Goal: Task Accomplishment & Management: Manage account settings

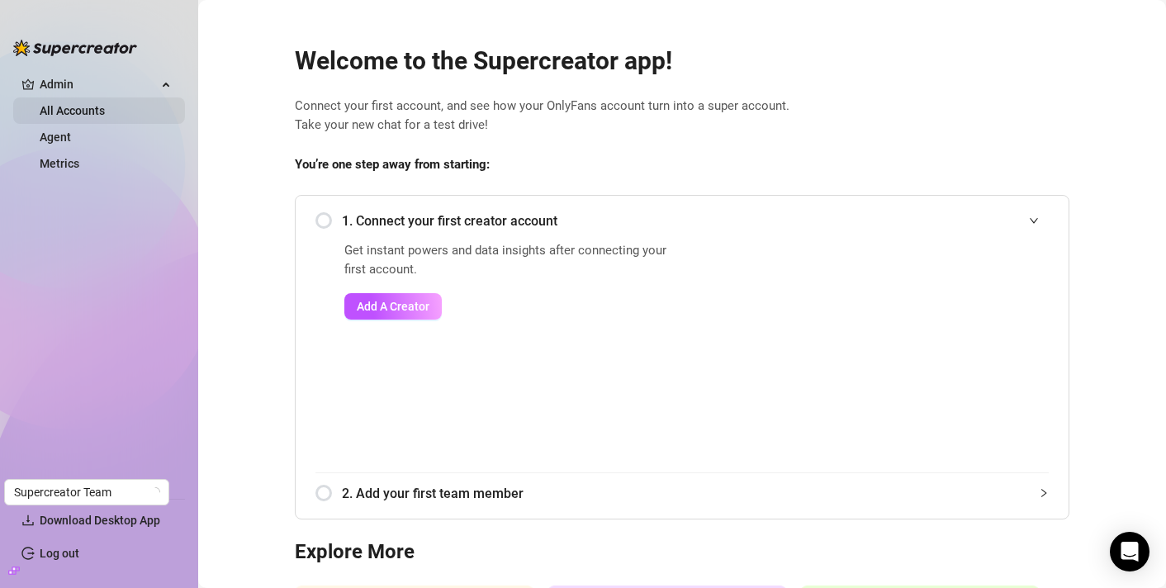
click at [105, 107] on link "All Accounts" at bounding box center [72, 110] width 65 height 13
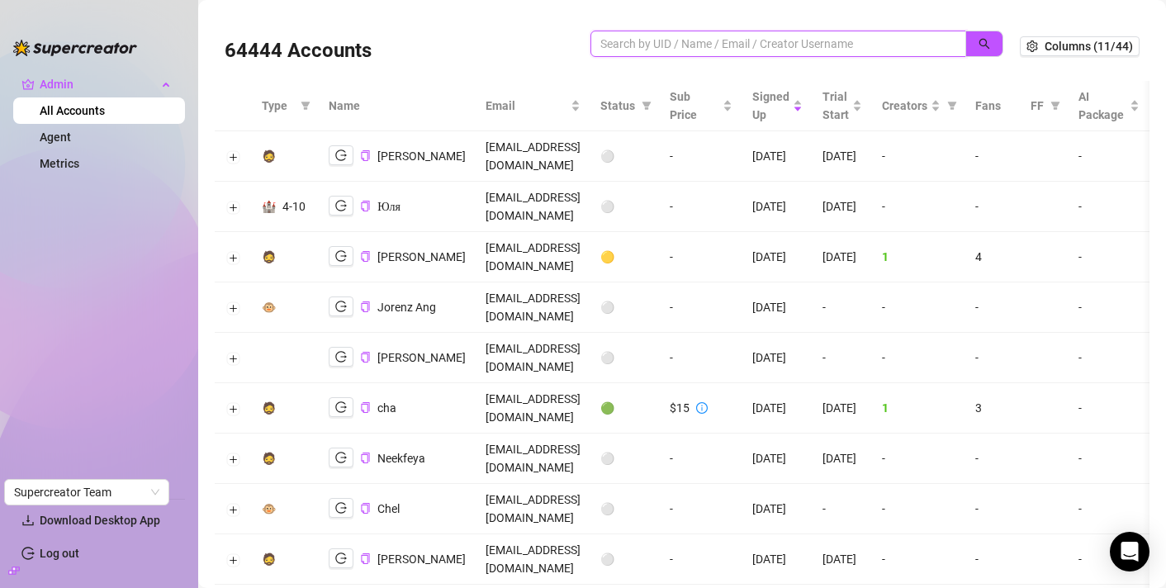
click at [628, 39] on input "search" at bounding box center [771, 44] width 343 height 18
paste input "SzVn8h5VPCTsqRkuOxi3JUAm98m1"
type input "SzVn8h5VPCTsqRkuOxi3JUAm98m1"
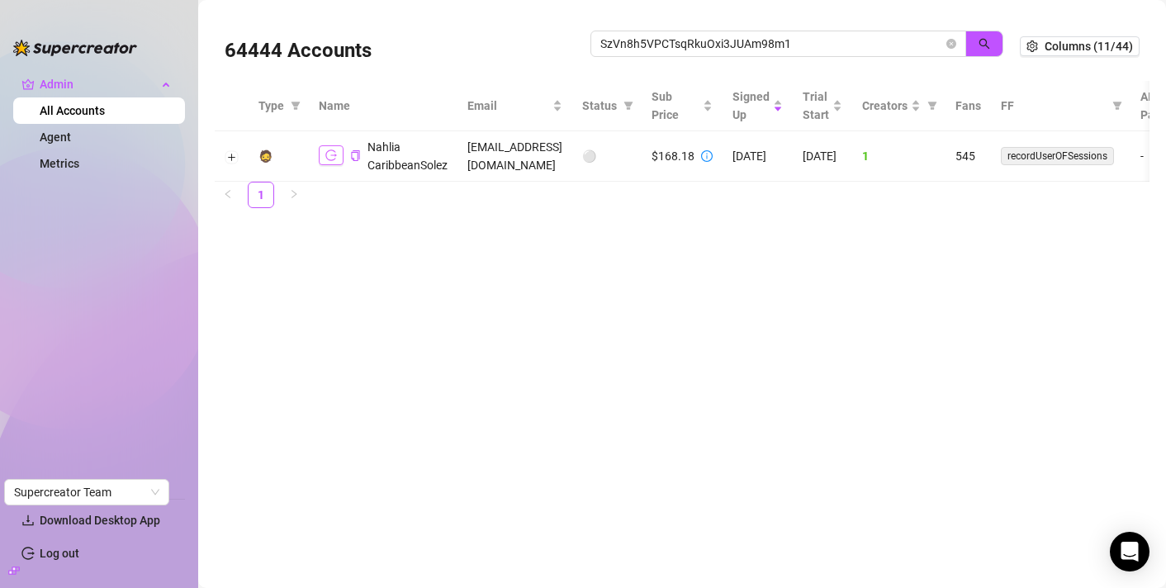
click at [326, 159] on icon "logout" at bounding box center [331, 155] width 12 height 12
